Goal: Task Accomplishment & Management: Manage account settings

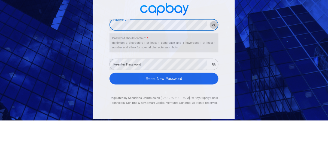
click at [214, 65] on icon "button" at bounding box center [214, 63] width 4 height 3
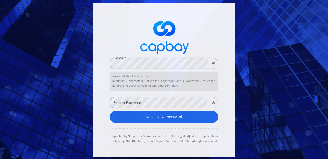
click at [136, 109] on div "Re-enter Password Re-enter Password" at bounding box center [164, 103] width 109 height 12
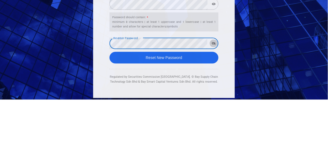
click at [213, 105] on icon "button" at bounding box center [214, 102] width 4 height 3
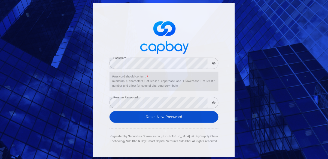
click at [173, 123] on button "Reset New Password" at bounding box center [164, 118] width 109 height 12
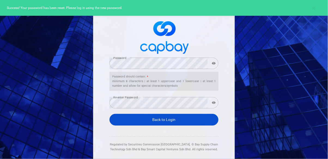
click at [171, 126] on link "Back to Login" at bounding box center [164, 120] width 109 height 12
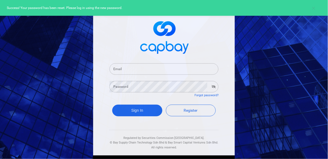
click at [146, 67] on input "Email" at bounding box center [164, 69] width 109 height 11
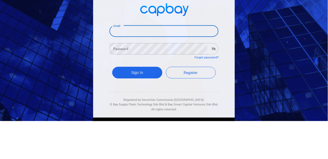
type input "[EMAIL_ADDRESS][DOMAIN_NAME]"
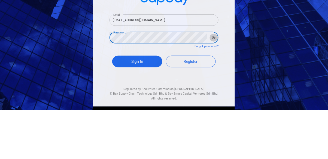
click at [212, 85] on icon "button" at bounding box center [214, 86] width 4 height 3
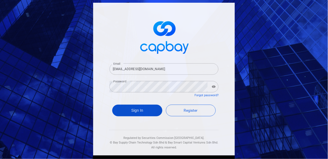
click at [144, 111] on button "Sign In" at bounding box center [137, 111] width 50 height 12
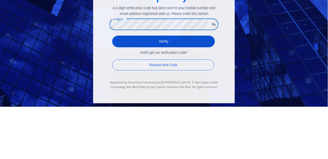
click at [176, 100] on button "Verify" at bounding box center [163, 94] width 103 height 12
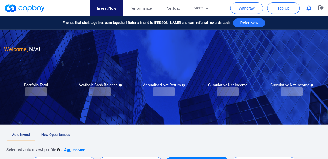
checkbox input "true"
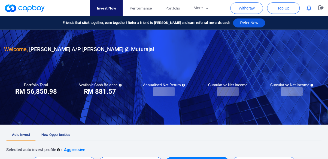
click at [243, 23] on button "Refer Now" at bounding box center [249, 23] width 32 height 9
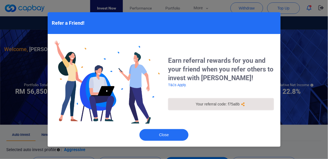
click at [246, 106] on div "Your referral code: f75a8b" at bounding box center [221, 105] width 91 height 6
click at [244, 106] on icon "button" at bounding box center [243, 105] width 3 height 4
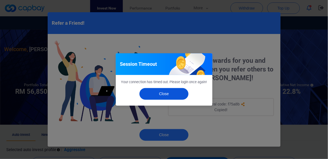
click at [170, 98] on button "Close" at bounding box center [164, 94] width 49 height 12
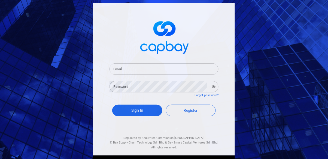
click at [157, 70] on input "Email" at bounding box center [164, 69] width 109 height 11
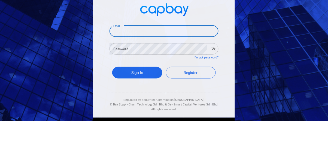
type input "[EMAIL_ADDRESS][DOMAIN_NAME]"
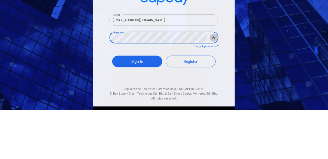
click at [217, 88] on button "button" at bounding box center [214, 87] width 8 height 8
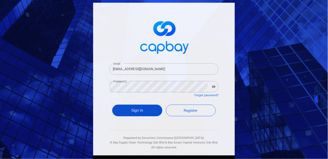
click at [140, 111] on button "Sign In" at bounding box center [137, 111] width 50 height 12
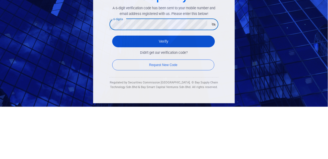
click at [179, 100] on button "Verify" at bounding box center [163, 94] width 103 height 12
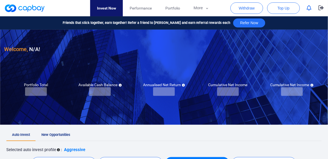
checkbox input "true"
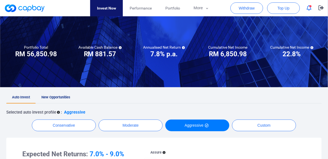
scroll to position [37, 0]
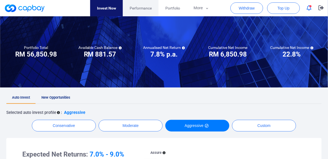
click at [143, 10] on span "Performance" at bounding box center [141, 8] width 22 height 6
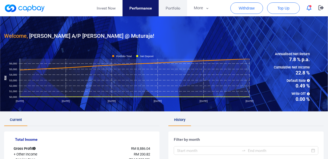
click at [173, 8] on span "Portfolio" at bounding box center [173, 8] width 15 height 6
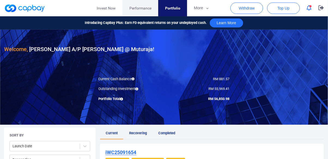
click at [141, 12] on link "Performance" at bounding box center [141, 8] width 36 height 16
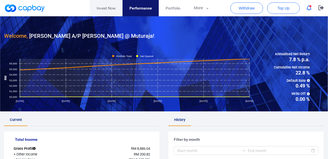
click at [105, 12] on link "Invest Now" at bounding box center [106, 8] width 33 height 16
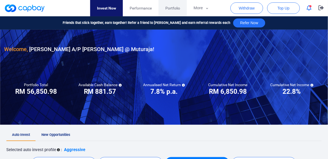
click at [175, 11] on span "Portfolio" at bounding box center [172, 8] width 15 height 6
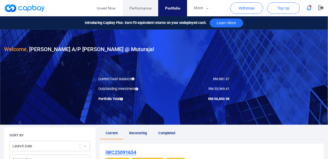
click at [141, 9] on span "Performance" at bounding box center [140, 8] width 22 height 6
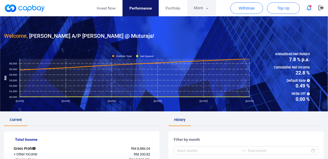
click at [200, 6] on button "More" at bounding box center [201, 8] width 29 height 16
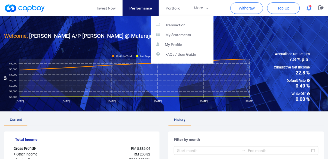
click at [321, 9] on button "button" at bounding box center [164, 79] width 328 height 159
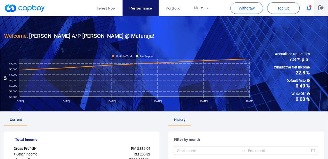
click at [324, 10] on icon "button" at bounding box center [321, 7] width 5 height 5
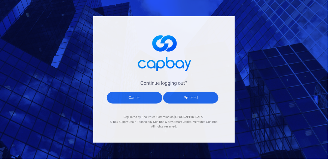
click at [194, 104] on button "Proceed" at bounding box center [191, 98] width 56 height 12
